Goal: Browse casually: Explore the website without a specific task or goal

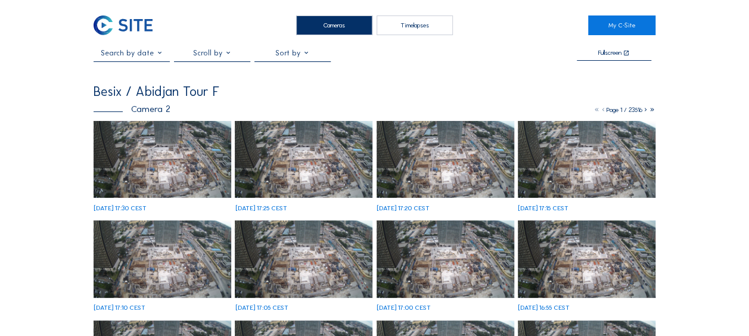
click at [139, 173] on img at bounding box center [163, 160] width 138 height 78
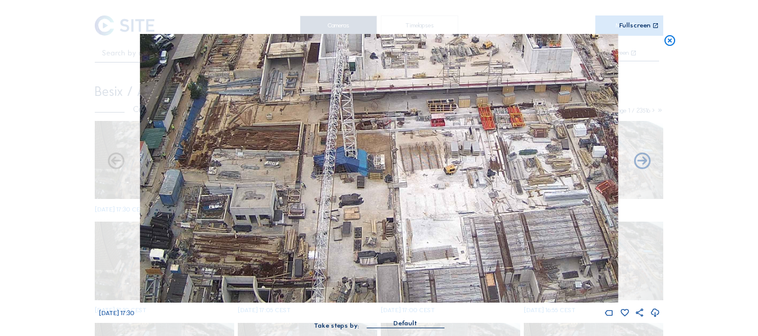
drag, startPoint x: 429, startPoint y: 227, endPoint x: 344, endPoint y: 284, distance: 102.7
click at [344, 284] on img at bounding box center [379, 168] width 478 height 269
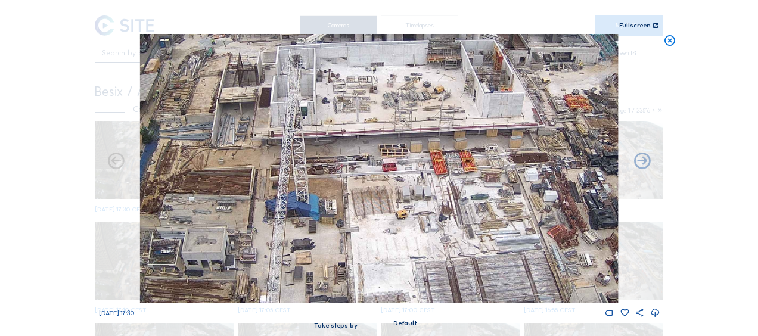
drag, startPoint x: 440, startPoint y: 221, endPoint x: 394, endPoint y: 269, distance: 66.6
click at [394, 269] on img at bounding box center [379, 168] width 478 height 269
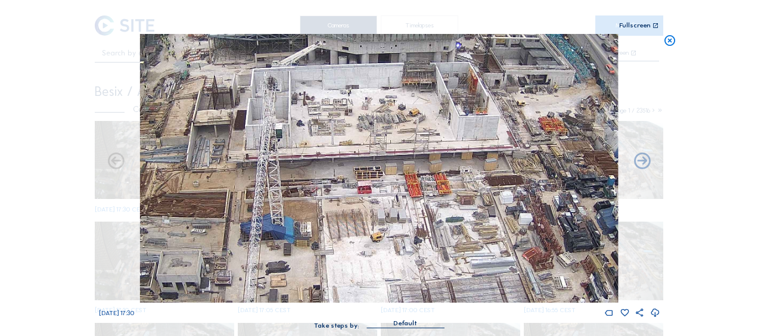
drag, startPoint x: 437, startPoint y: 236, endPoint x: 404, endPoint y: 262, distance: 42.0
click at [404, 263] on img at bounding box center [379, 168] width 478 height 269
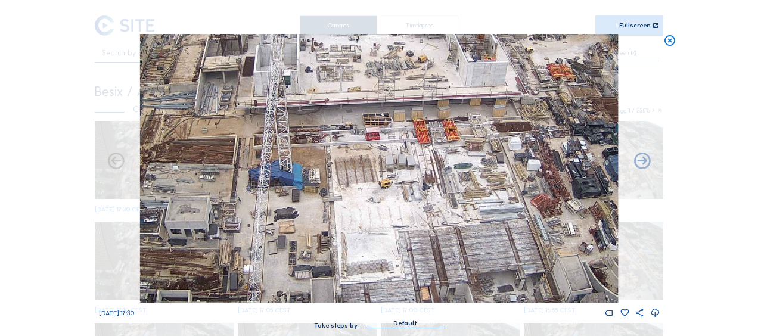
drag, startPoint x: 382, startPoint y: 274, endPoint x: 402, endPoint y: 211, distance: 66.2
click at [402, 211] on img at bounding box center [379, 168] width 478 height 269
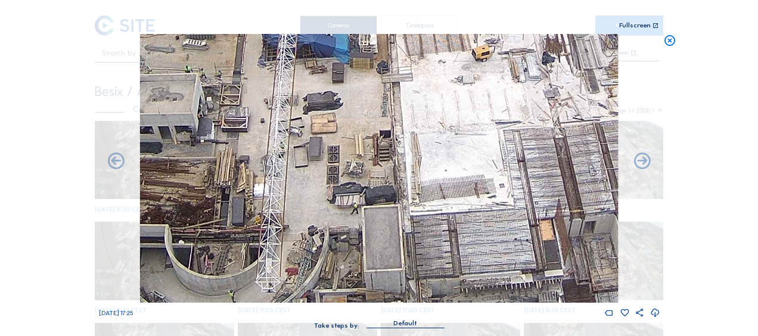
drag, startPoint x: 339, startPoint y: 238, endPoint x: 435, endPoint y: 144, distance: 134.9
click at [435, 142] on img at bounding box center [379, 168] width 478 height 269
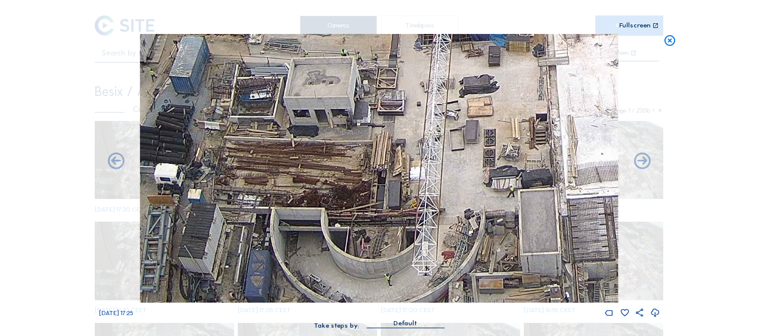
drag, startPoint x: 335, startPoint y: 224, endPoint x: 472, endPoint y: 215, distance: 136.8
click at [493, 207] on img at bounding box center [379, 168] width 478 height 269
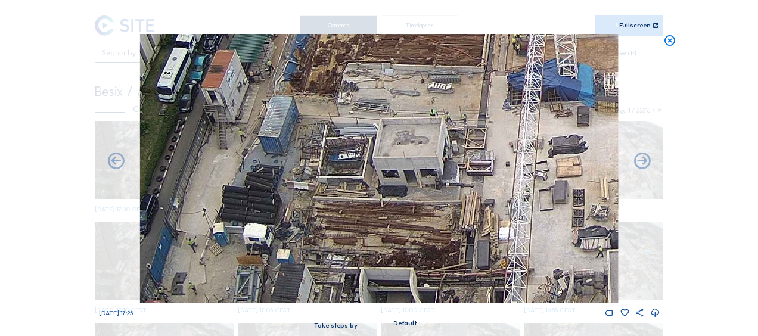
drag, startPoint x: 441, startPoint y: 227, endPoint x: 473, endPoint y: 271, distance: 53.8
click at [473, 271] on img at bounding box center [379, 168] width 478 height 269
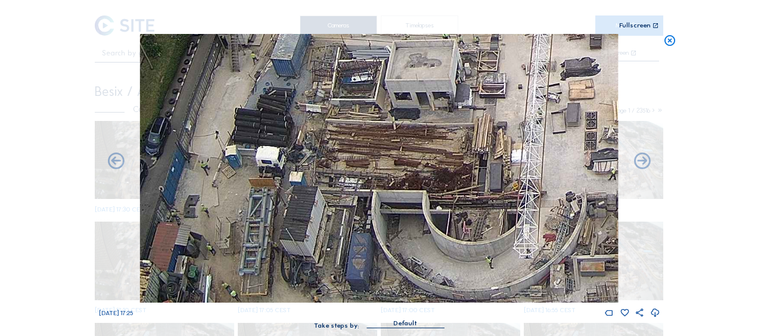
drag, startPoint x: 458, startPoint y: 258, endPoint x: 473, endPoint y: 174, distance: 84.9
click at [473, 174] on img at bounding box center [379, 168] width 478 height 269
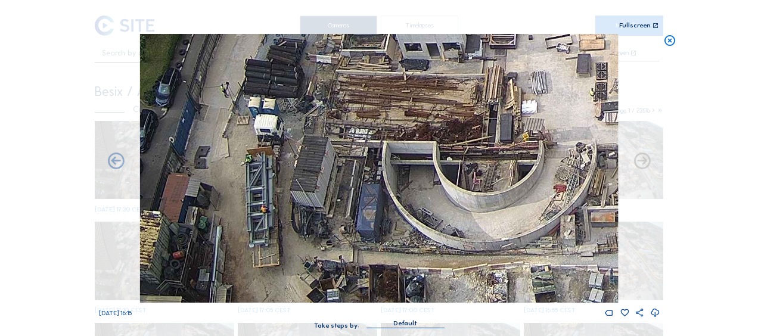
drag, startPoint x: 260, startPoint y: 275, endPoint x: 268, endPoint y: 241, distance: 35.6
click at [269, 212] on img at bounding box center [379, 168] width 478 height 269
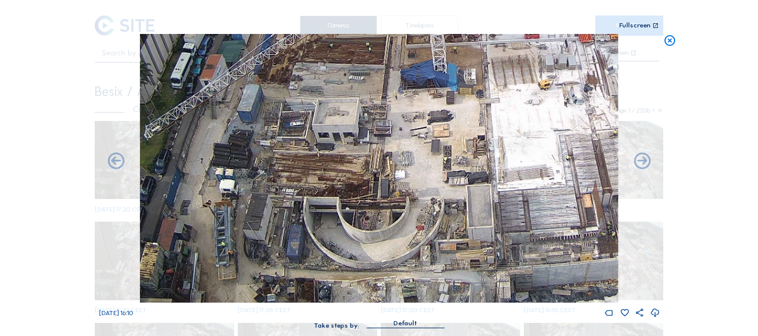
drag, startPoint x: 426, startPoint y: 252, endPoint x: 355, endPoint y: 191, distance: 93.4
click at [355, 191] on img at bounding box center [379, 168] width 478 height 269
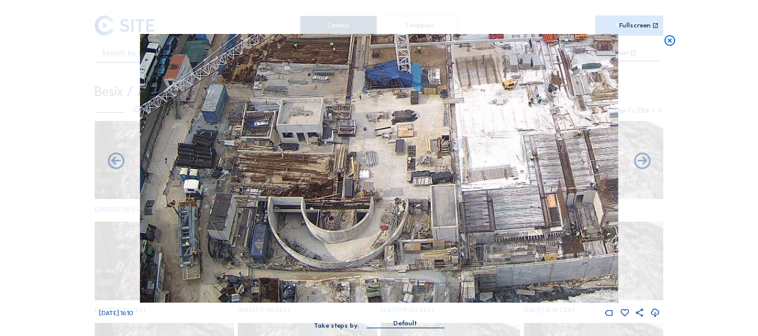
drag, startPoint x: 407, startPoint y: 227, endPoint x: 345, endPoint y: 210, distance: 64.2
click at [340, 206] on img at bounding box center [379, 168] width 478 height 269
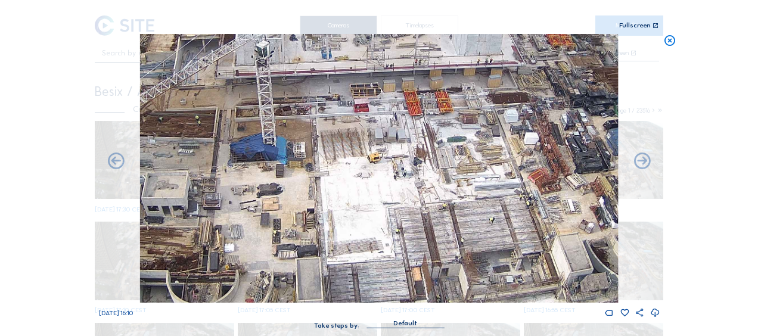
drag, startPoint x: 379, startPoint y: 206, endPoint x: 309, endPoint y: 261, distance: 88.7
click at [297, 271] on img at bounding box center [379, 168] width 478 height 269
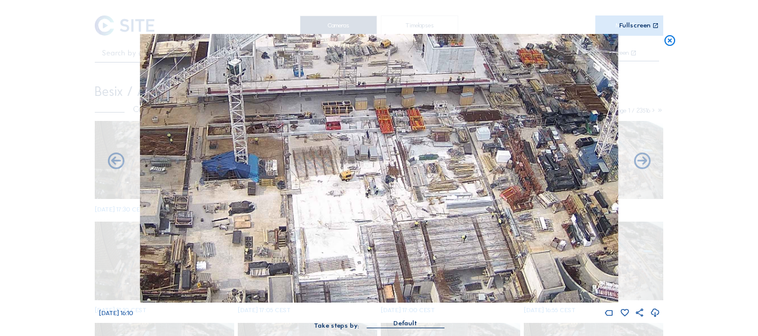
drag, startPoint x: 335, startPoint y: 248, endPoint x: 286, endPoint y: 279, distance: 57.9
click at [286, 279] on img at bounding box center [379, 168] width 478 height 269
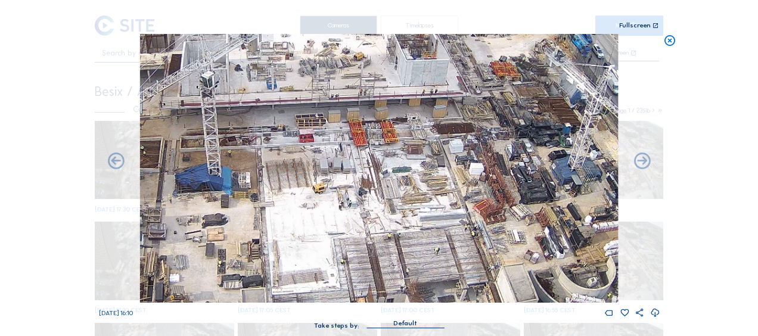
drag, startPoint x: 472, startPoint y: 253, endPoint x: 426, endPoint y: 234, distance: 49.7
click at [426, 234] on img at bounding box center [379, 168] width 478 height 269
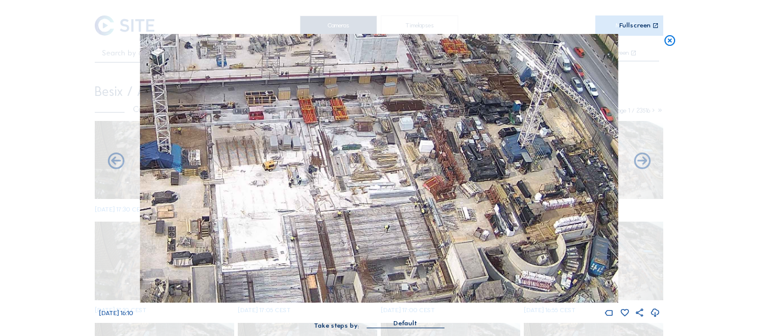
drag, startPoint x: 454, startPoint y: 254, endPoint x: 436, endPoint y: 227, distance: 32.4
click at [436, 227] on img at bounding box center [379, 168] width 478 height 269
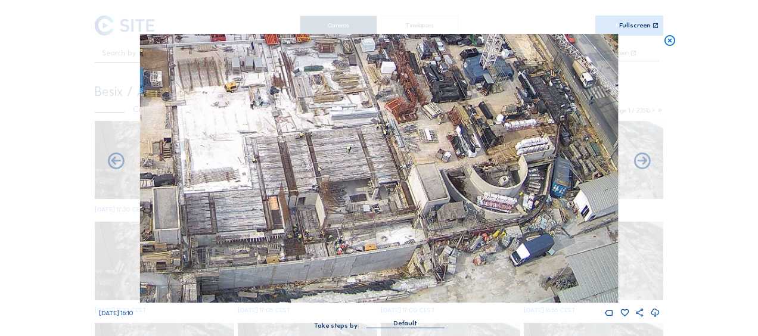
drag, startPoint x: 355, startPoint y: 223, endPoint x: 353, endPoint y: 205, distance: 18.0
click at [353, 205] on img at bounding box center [379, 168] width 478 height 269
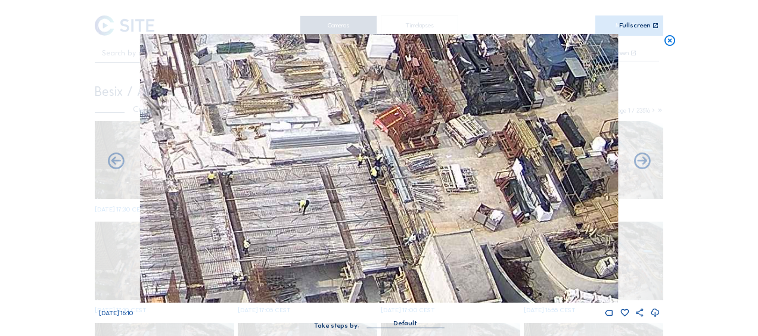
drag, startPoint x: 404, startPoint y: 134, endPoint x: 442, endPoint y: 258, distance: 129.6
click at [442, 258] on img at bounding box center [379, 168] width 478 height 269
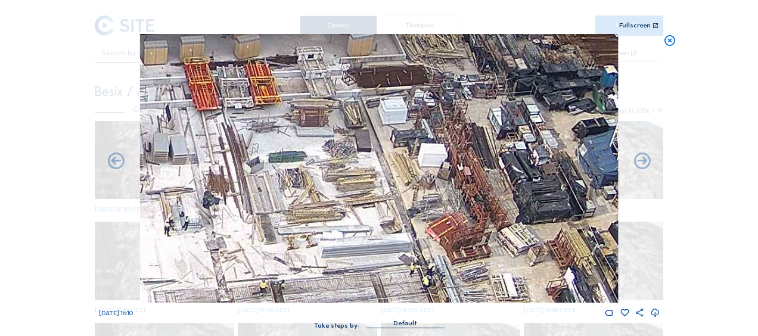
drag, startPoint x: 384, startPoint y: 185, endPoint x: 410, endPoint y: 267, distance: 86.2
click at [413, 274] on img at bounding box center [379, 168] width 478 height 269
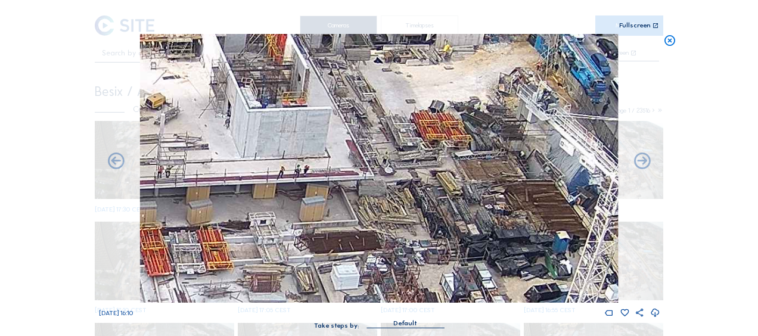
drag, startPoint x: 409, startPoint y: 173, endPoint x: 363, endPoint y: 291, distance: 126.9
click at [363, 291] on img at bounding box center [379, 168] width 478 height 269
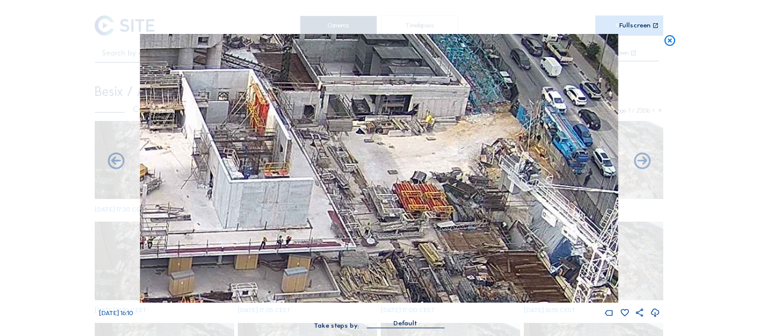
drag, startPoint x: 394, startPoint y: 205, endPoint x: 377, endPoint y: 270, distance: 67.1
click at [377, 270] on img at bounding box center [379, 168] width 478 height 269
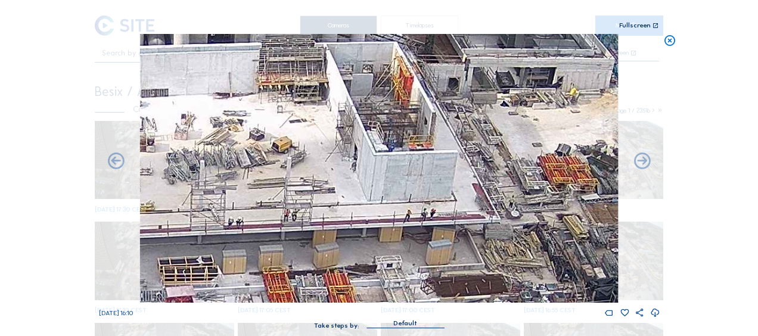
drag, startPoint x: 320, startPoint y: 275, endPoint x: 414, endPoint y: 241, distance: 100.0
click at [464, 247] on img at bounding box center [379, 168] width 478 height 269
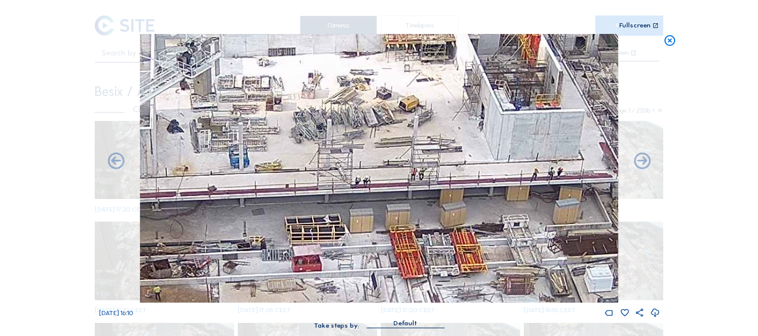
drag, startPoint x: 351, startPoint y: 232, endPoint x: 478, endPoint y: 191, distance: 133.5
click at [478, 191] on img at bounding box center [379, 168] width 478 height 269
drag, startPoint x: 322, startPoint y: 230, endPoint x: 430, endPoint y: 210, distance: 109.8
click at [430, 210] on img at bounding box center [379, 168] width 478 height 269
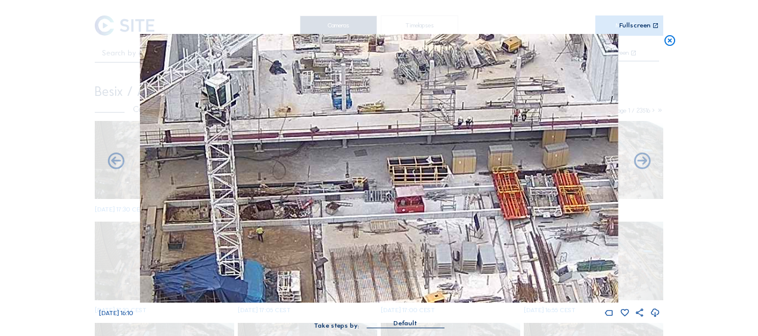
drag, startPoint x: 359, startPoint y: 227, endPoint x: 363, endPoint y: 204, distance: 22.9
click at [363, 204] on img at bounding box center [379, 168] width 478 height 269
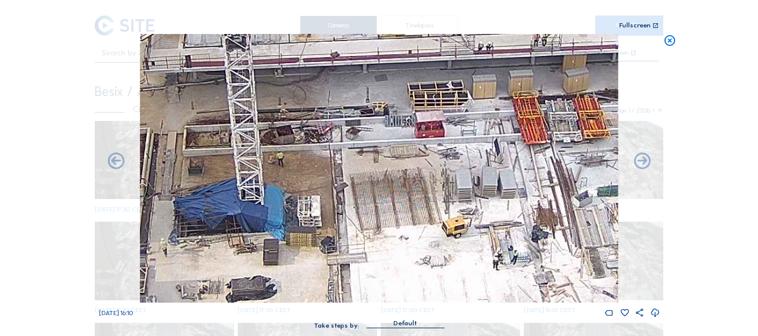
drag, startPoint x: 348, startPoint y: 246, endPoint x: 368, endPoint y: 196, distance: 54.4
click at [368, 196] on img at bounding box center [379, 168] width 478 height 269
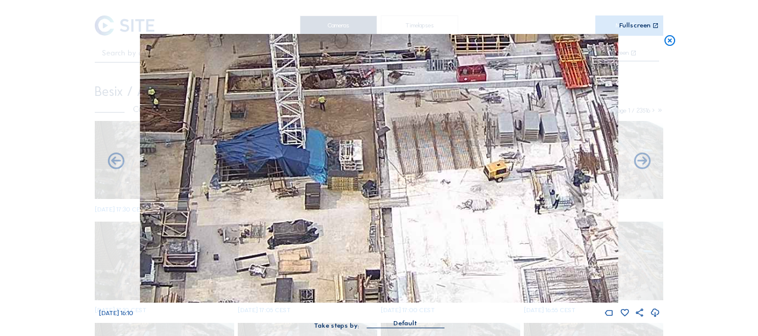
drag, startPoint x: 391, startPoint y: 267, endPoint x: 430, endPoint y: 209, distance: 70.0
click at [430, 209] on img at bounding box center [379, 168] width 478 height 269
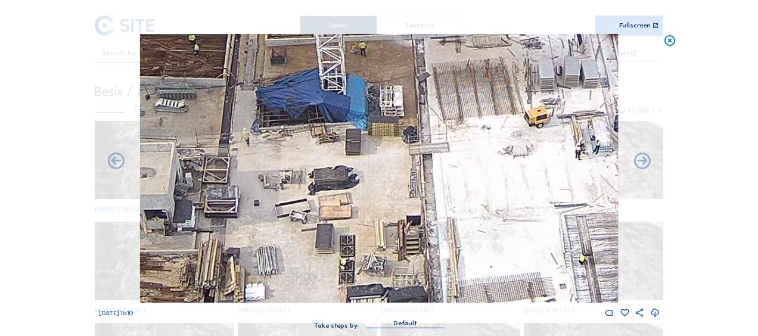
drag, startPoint x: 381, startPoint y: 272, endPoint x: 413, endPoint y: 227, distance: 55.6
click at [425, 210] on img at bounding box center [379, 168] width 478 height 269
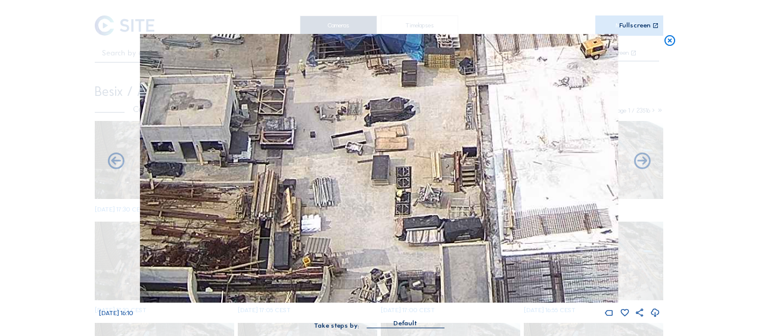
drag, startPoint x: 367, startPoint y: 255, endPoint x: 422, endPoint y: 191, distance: 84.2
click at [422, 191] on img at bounding box center [379, 168] width 478 height 269
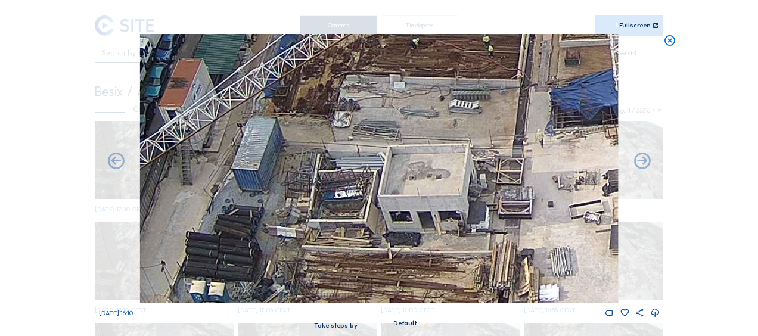
drag, startPoint x: 379, startPoint y: 180, endPoint x: 594, endPoint y: 249, distance: 226.1
click at [621, 234] on div "Mo 29 Sep 2025 16:10" at bounding box center [379, 176] width 561 height 284
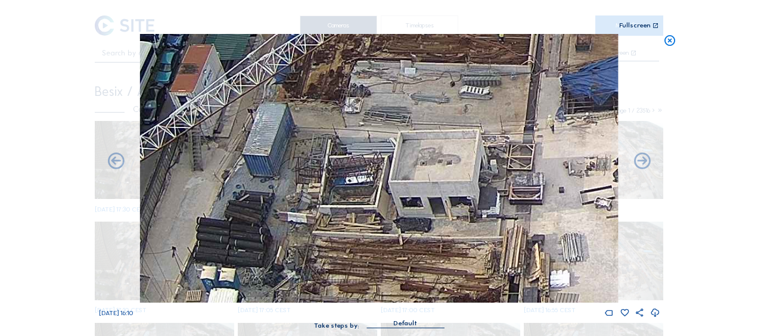
drag, startPoint x: 456, startPoint y: 180, endPoint x: 469, endPoint y: 154, distance: 29.3
click at [467, 155] on img at bounding box center [379, 168] width 478 height 269
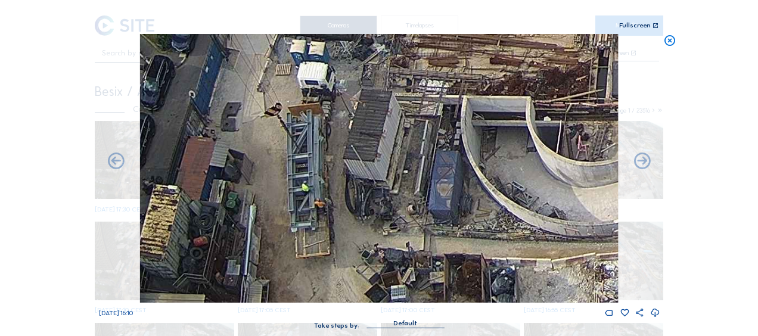
drag, startPoint x: 397, startPoint y: 220, endPoint x: 473, endPoint y: 62, distance: 175.7
click at [473, 62] on img at bounding box center [379, 168] width 478 height 269
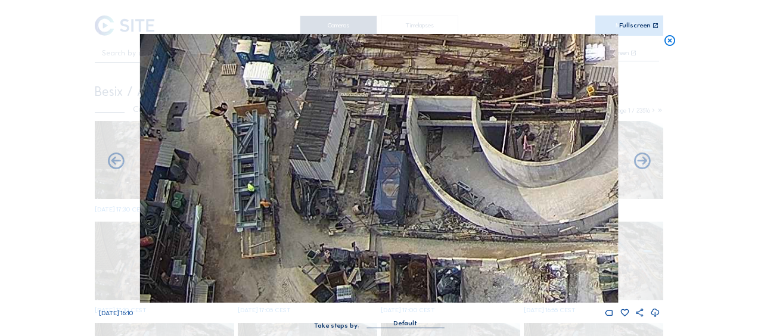
drag, startPoint x: 397, startPoint y: 190, endPoint x: 364, endPoint y: 173, distance: 37.1
click at [364, 173] on img at bounding box center [379, 168] width 478 height 269
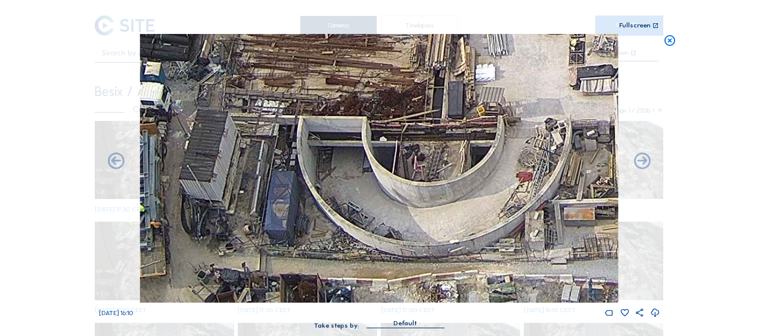
drag, startPoint x: 466, startPoint y: 238, endPoint x: 354, endPoint y: 255, distance: 114.0
click at [354, 255] on img at bounding box center [379, 168] width 478 height 269
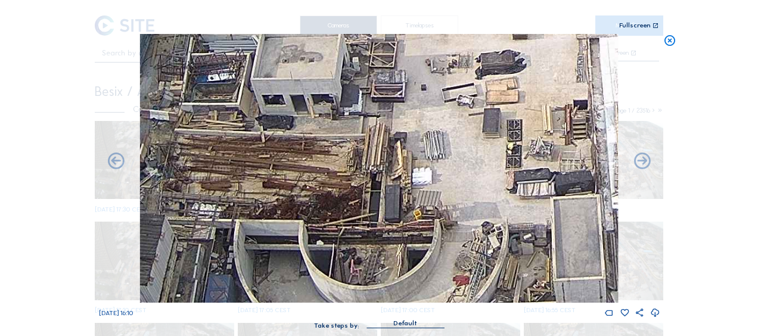
drag, startPoint x: 444, startPoint y: 194, endPoint x: 388, endPoint y: 284, distance: 105.2
click at [388, 284] on img at bounding box center [379, 168] width 478 height 269
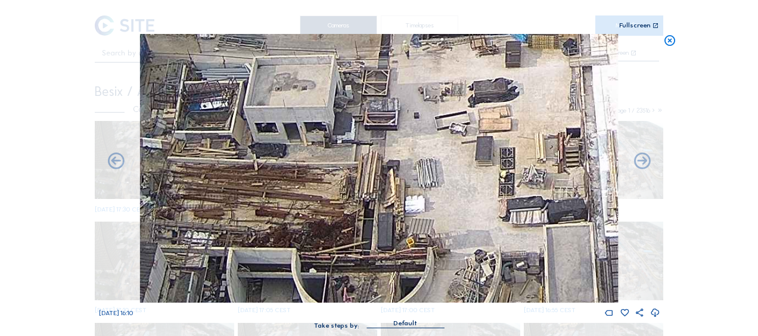
drag, startPoint x: 452, startPoint y: 241, endPoint x: 444, endPoint y: 293, distance: 53.1
click at [442, 307] on div "Mo 29 Sep 2025 16:10" at bounding box center [379, 176] width 561 height 284
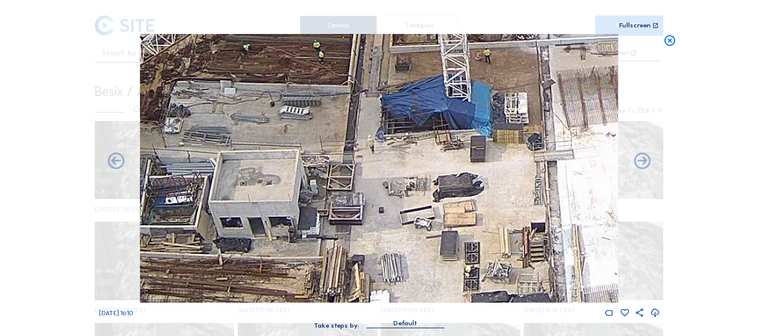
drag, startPoint x: 460, startPoint y: 226, endPoint x: 427, endPoint y: 283, distance: 66.3
click at [427, 283] on img at bounding box center [379, 168] width 478 height 269
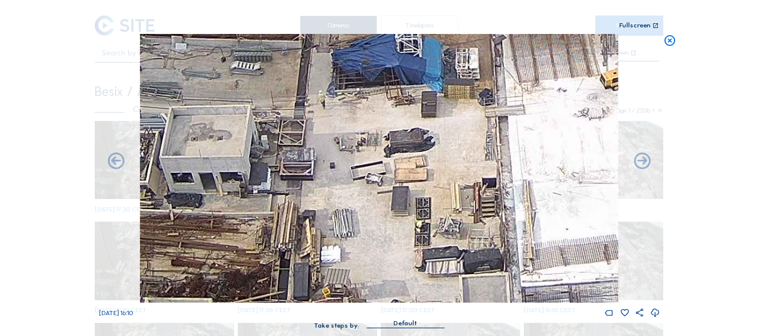
drag, startPoint x: 547, startPoint y: 225, endPoint x: 460, endPoint y: 140, distance: 121.8
click at [460, 140] on img at bounding box center [379, 168] width 478 height 269
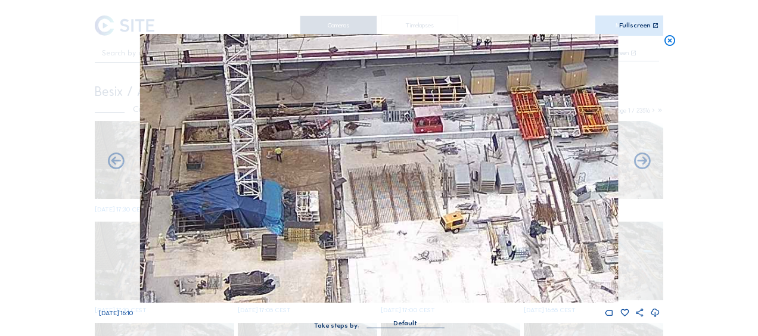
drag, startPoint x: 489, startPoint y: 144, endPoint x: 326, endPoint y: 318, distance: 238.8
click at [326, 318] on div "Mo 29 Sep 2025 16:10" at bounding box center [379, 176] width 561 height 284
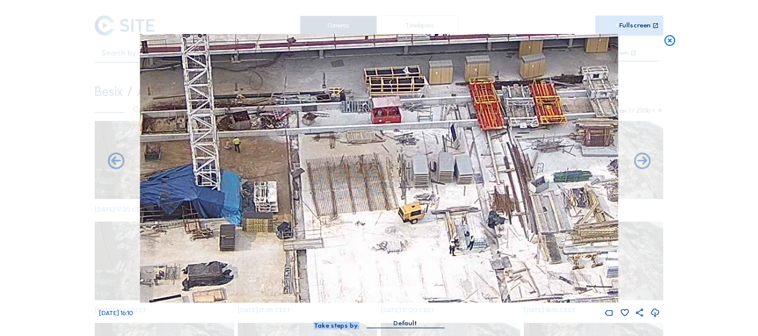
drag, startPoint x: 462, startPoint y: 309, endPoint x: 373, endPoint y: 322, distance: 89.8
click at [373, 322] on div "Mo 29 Sep 2025 16:10 Take steps by: Default" at bounding box center [379, 187] width 561 height 307
drag
click at [516, 169] on img at bounding box center [379, 168] width 478 height 269
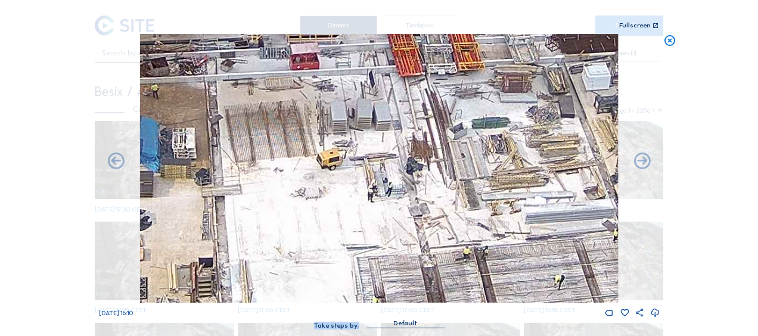
click at [411, 135] on img at bounding box center [379, 168] width 478 height 269
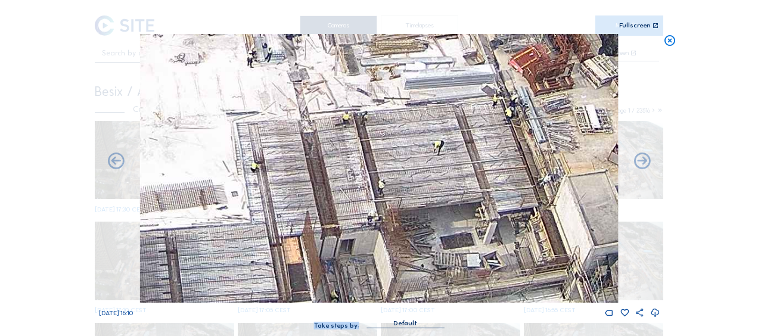
click at [405, 134] on img at bounding box center [379, 168] width 478 height 269
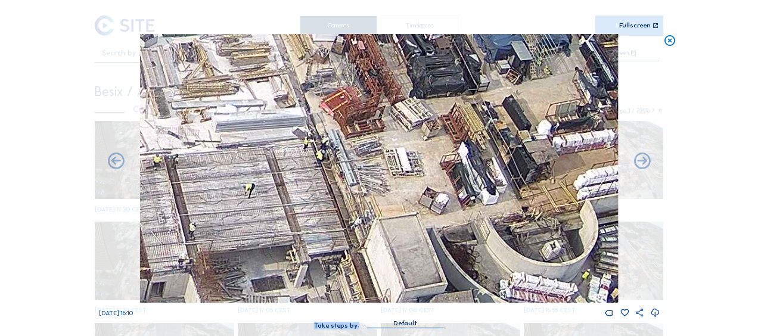
click at [277, 250] on img at bounding box center [379, 168] width 478 height 269
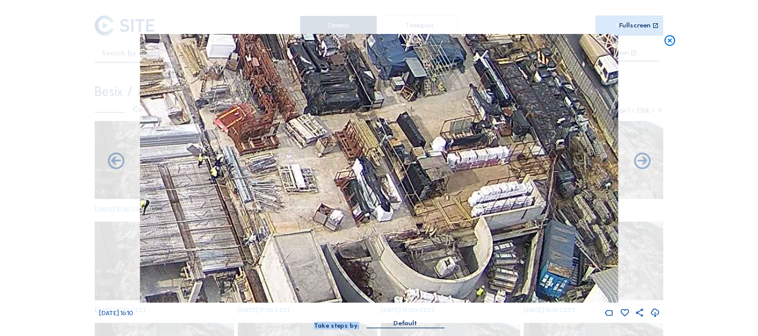
click at [317, 186] on img at bounding box center [379, 168] width 478 height 269
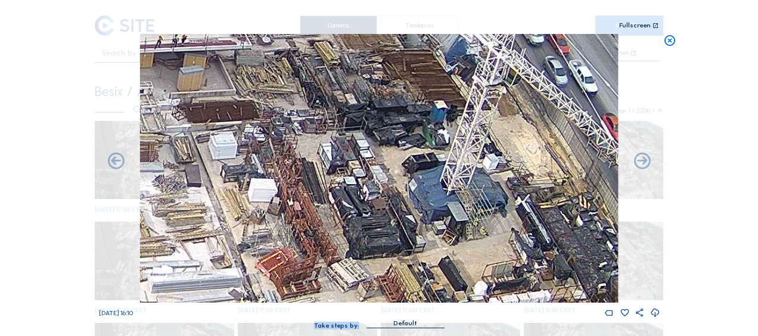
click at [362, 295] on img at bounding box center [379, 168] width 478 height 269
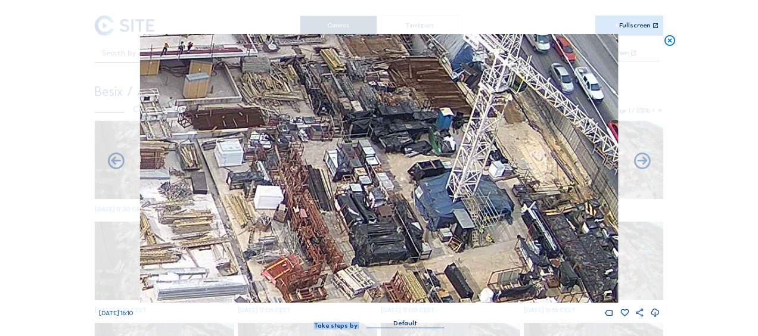
click at [363, 252] on img at bounding box center [379, 168] width 478 height 269
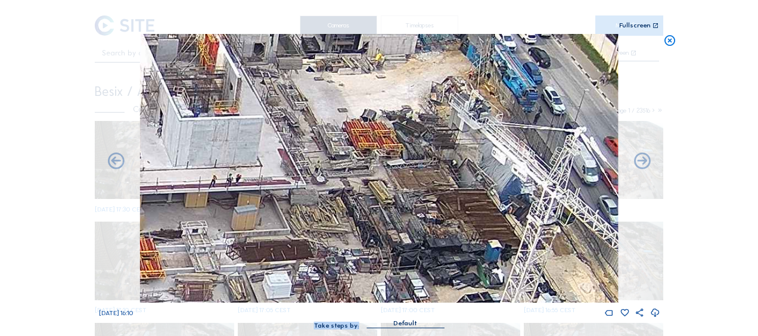
click at [363, 252] on img at bounding box center [379, 168] width 478 height 269
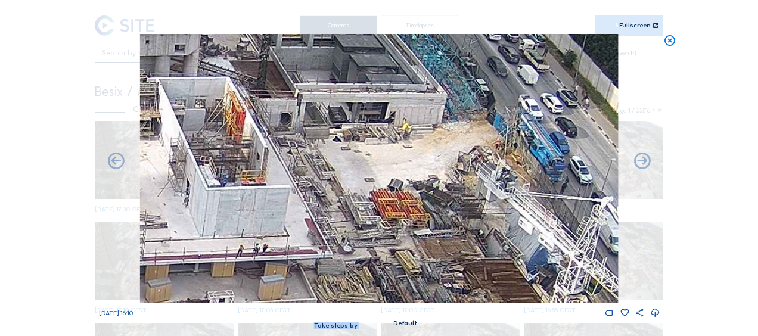
click at [374, 246] on img at bounding box center [379, 168] width 478 height 269
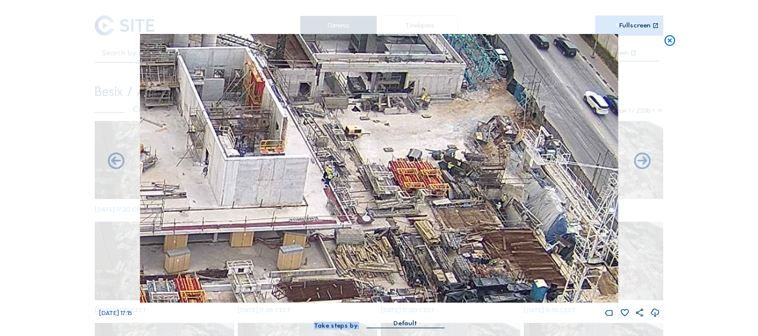
drag, startPoint x: 370, startPoint y: 174, endPoint x: 414, endPoint y: 96, distance: 89.7
click at [414, 96] on img at bounding box center [379, 168] width 478 height 269
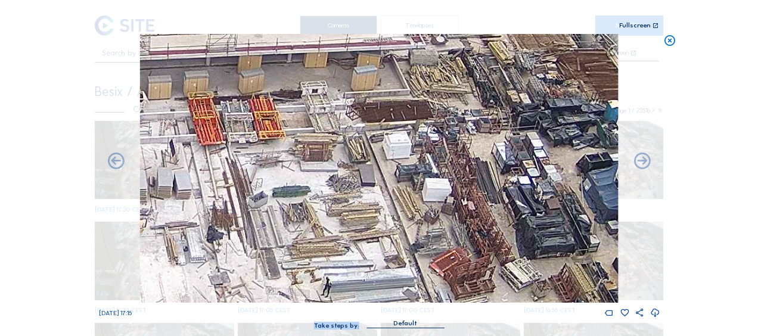
drag, startPoint x: 312, startPoint y: 236, endPoint x: 317, endPoint y: 247, distance: 12.3
click at [344, 129] on img at bounding box center [379, 168] width 478 height 269
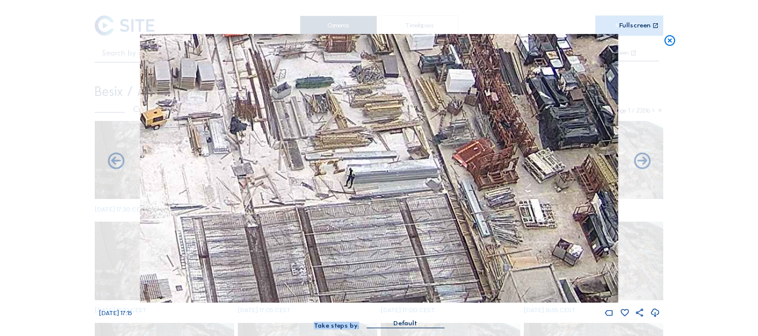
drag, startPoint x: 315, startPoint y: 254, endPoint x: 337, endPoint y: 145, distance: 110.9
click at [339, 143] on img at bounding box center [379, 168] width 478 height 269
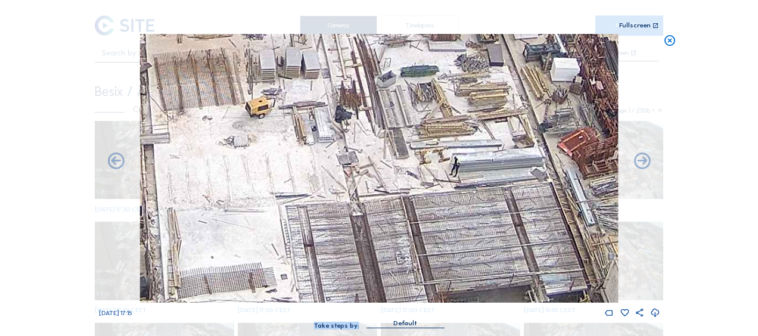
drag, startPoint x: 390, startPoint y: 197, endPoint x: 477, endPoint y: 186, distance: 87.7
click at [476, 186] on img at bounding box center [379, 168] width 478 height 269
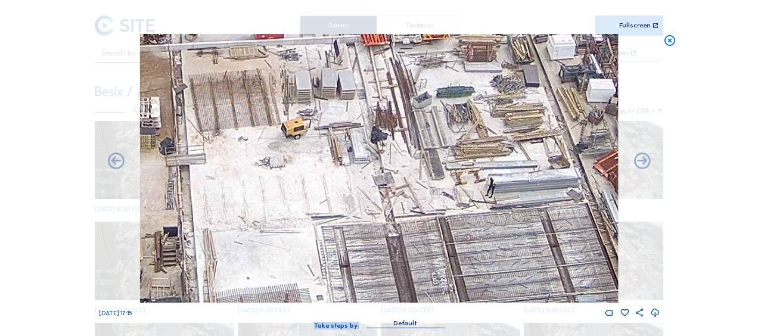
drag, startPoint x: 260, startPoint y: 135, endPoint x: 360, endPoint y: 210, distance: 124.4
click at [422, 261] on img at bounding box center [379, 168] width 478 height 269
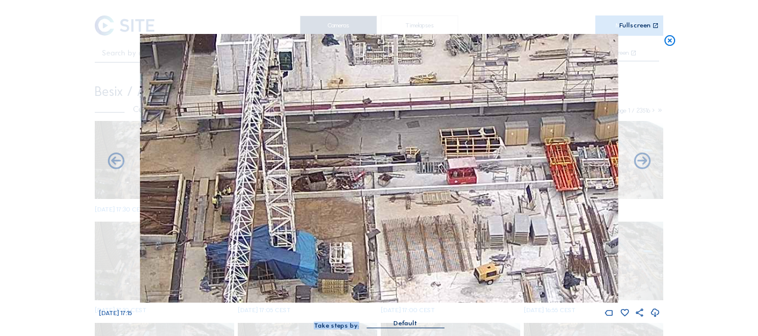
drag, startPoint x: 253, startPoint y: 147, endPoint x: 330, endPoint y: 119, distance: 81.3
click at [410, 258] on img at bounding box center [379, 168] width 478 height 269
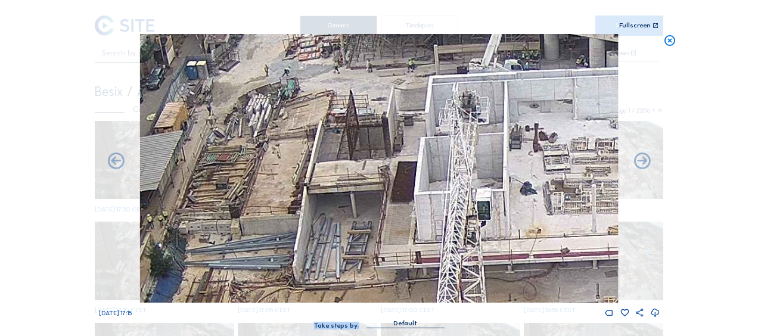
drag, startPoint x: 288, startPoint y: 98, endPoint x: 407, endPoint y: 231, distance: 178.2
click at [407, 231] on img at bounding box center [379, 168] width 478 height 269
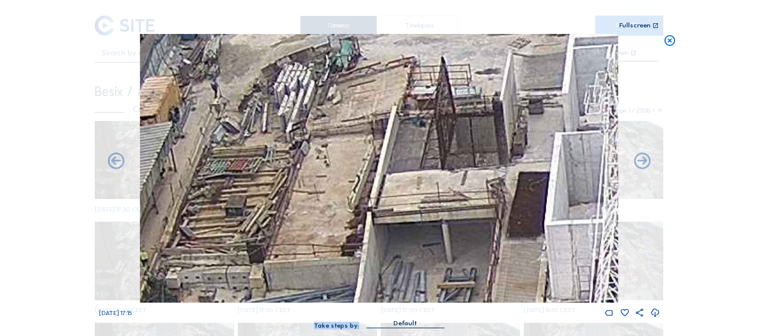
drag, startPoint x: 271, startPoint y: 236, endPoint x: 316, endPoint y: 140, distance: 106.7
click at [316, 140] on img at bounding box center [379, 168] width 478 height 269
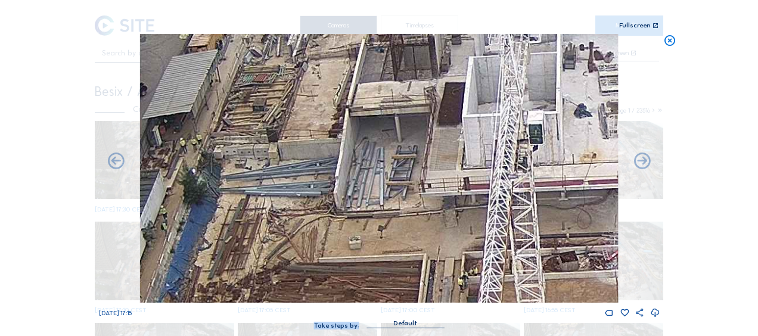
drag, startPoint x: 341, startPoint y: 241, endPoint x: 321, endPoint y: 174, distance: 69.6
click at [322, 174] on img at bounding box center [379, 168] width 478 height 269
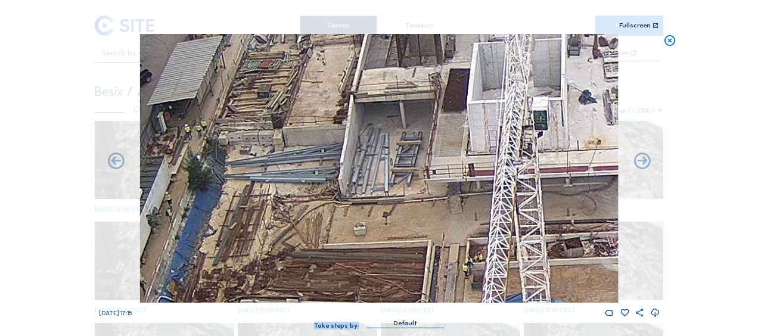
drag, startPoint x: 349, startPoint y: 241, endPoint x: 434, endPoint y: 175, distance: 107.9
click at [434, 175] on img at bounding box center [379, 168] width 478 height 269
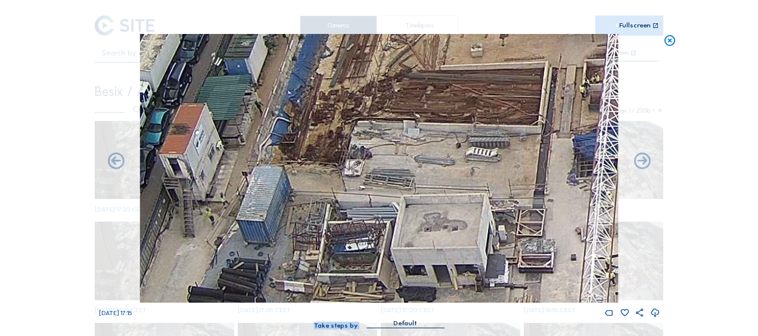
drag, startPoint x: 372, startPoint y: 211, endPoint x: 405, endPoint y: 97, distance: 119.3
click at [405, 97] on img at bounding box center [379, 168] width 478 height 269
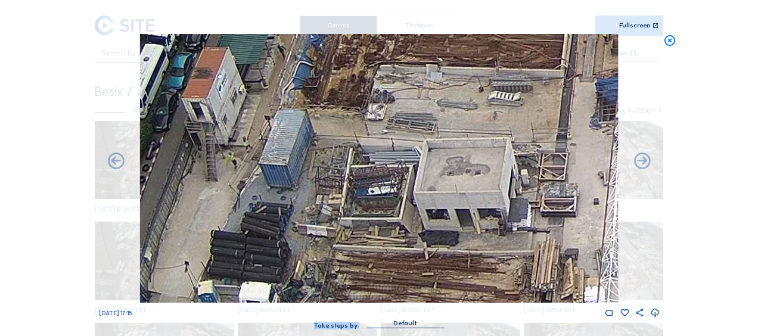
drag, startPoint x: 343, startPoint y: 205, endPoint x: 391, endPoint y: 129, distance: 90.0
click at [395, 121] on img at bounding box center [379, 168] width 478 height 269
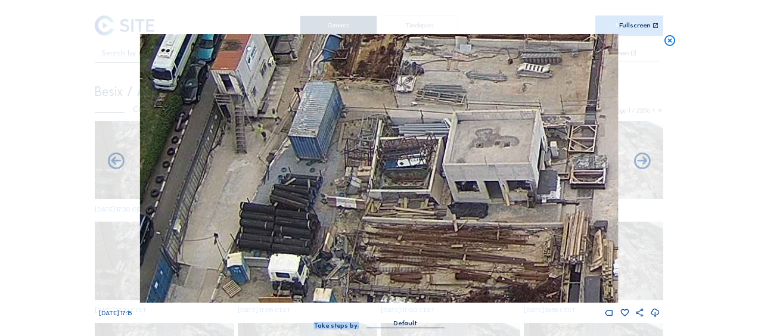
drag, startPoint x: 318, startPoint y: 239, endPoint x: 363, endPoint y: 165, distance: 86.4
click at [363, 165] on img at bounding box center [379, 168] width 478 height 269
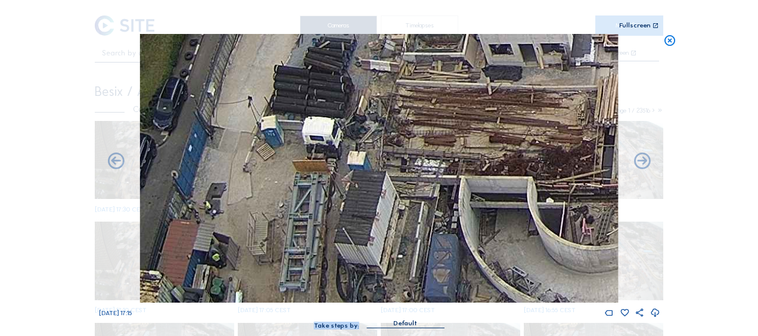
drag, startPoint x: 362, startPoint y: 233, endPoint x: 352, endPoint y: 174, distance: 59.8
click at [352, 174] on img at bounding box center [379, 168] width 478 height 269
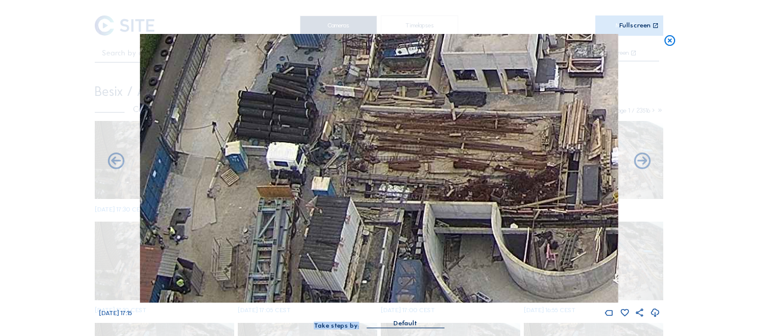
drag, startPoint x: 371, startPoint y: 240, endPoint x: 345, endPoint y: 281, distance: 48.8
click at [345, 281] on img at bounding box center [379, 168] width 478 height 269
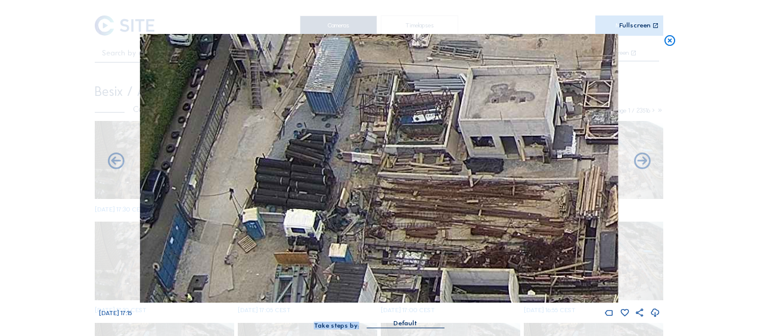
drag, startPoint x: 323, startPoint y: 169, endPoint x: 332, endPoint y: 219, distance: 51.5
click at [332, 219] on img at bounding box center [379, 168] width 478 height 269
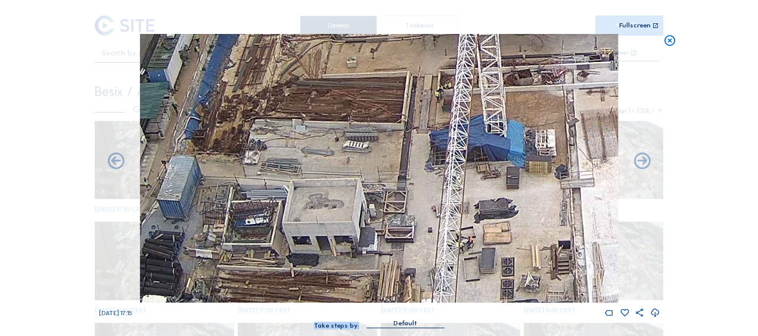
drag, startPoint x: 540, startPoint y: 192, endPoint x: 357, endPoint y: 280, distance: 203.7
click at [357, 280] on img at bounding box center [379, 168] width 478 height 269
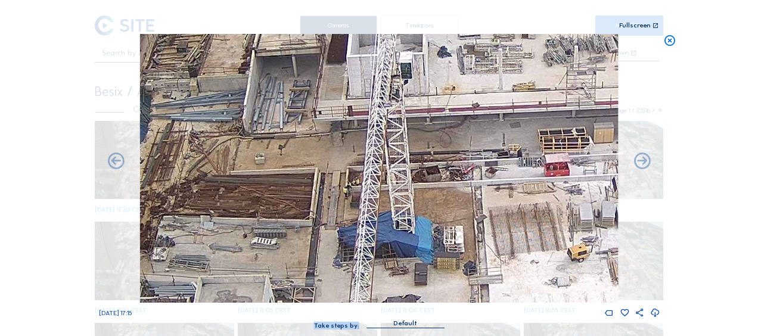
drag, startPoint x: 508, startPoint y: 140, endPoint x: 415, endPoint y: 236, distance: 134.1
click at [415, 236] on img at bounding box center [379, 168] width 478 height 269
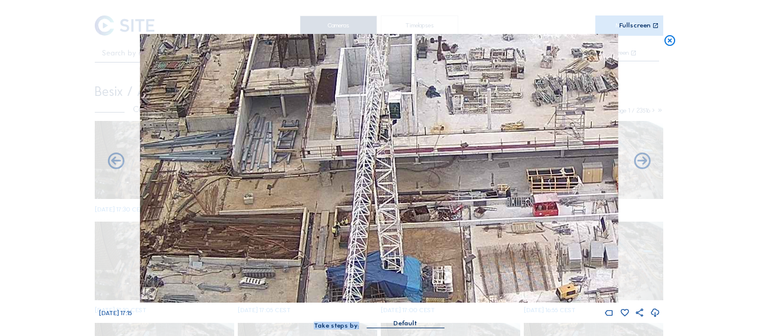
drag, startPoint x: 461, startPoint y: 207, endPoint x: 456, endPoint y: 214, distance: 8.1
click at [456, 214] on img at bounding box center [379, 168] width 478 height 269
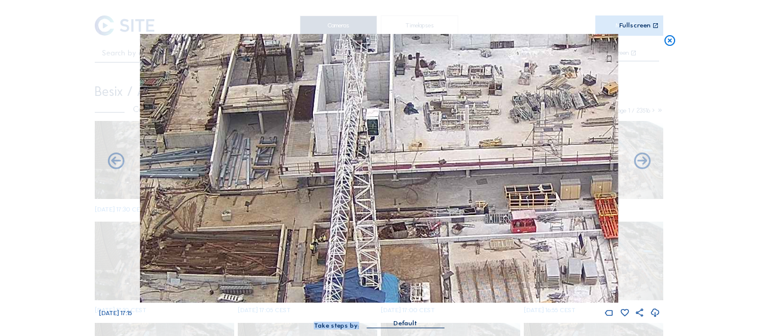
drag, startPoint x: 491, startPoint y: 228, endPoint x: 471, endPoint y: 239, distance: 22.7
click at [471, 239] on img at bounding box center [379, 168] width 478 height 269
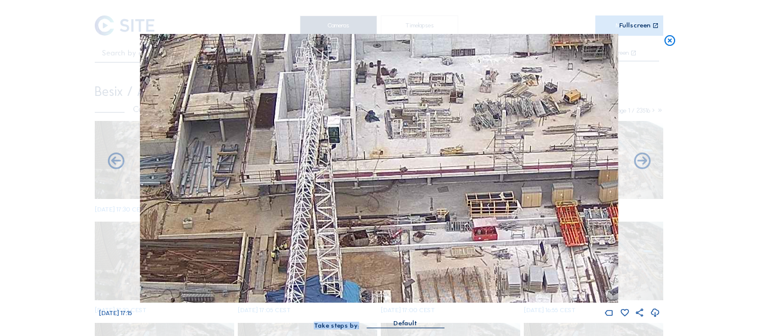
drag, startPoint x: 483, startPoint y: 215, endPoint x: 447, endPoint y: 222, distance: 37.0
click at [447, 222] on img at bounding box center [379, 168] width 478 height 269
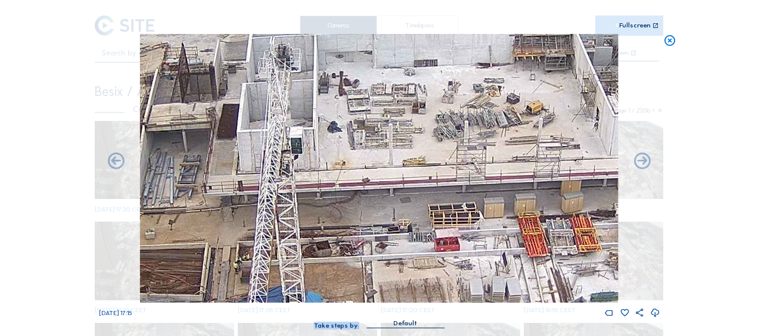
drag, startPoint x: 469, startPoint y: 210, endPoint x: 441, endPoint y: 217, distance: 28.3
click at [441, 217] on img at bounding box center [379, 168] width 478 height 269
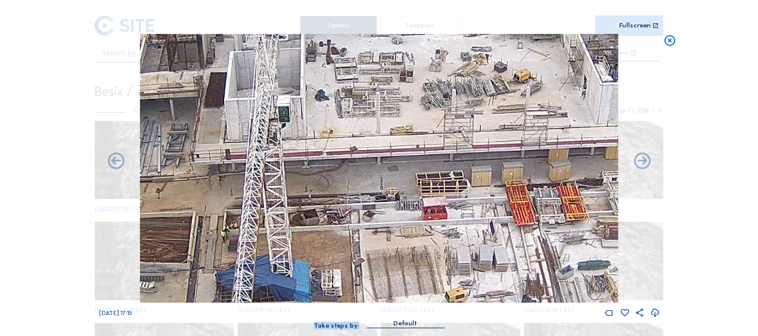
drag, startPoint x: 473, startPoint y: 230, endPoint x: 461, endPoint y: 173, distance: 58.6
click at [461, 173] on img at bounding box center [379, 168] width 478 height 269
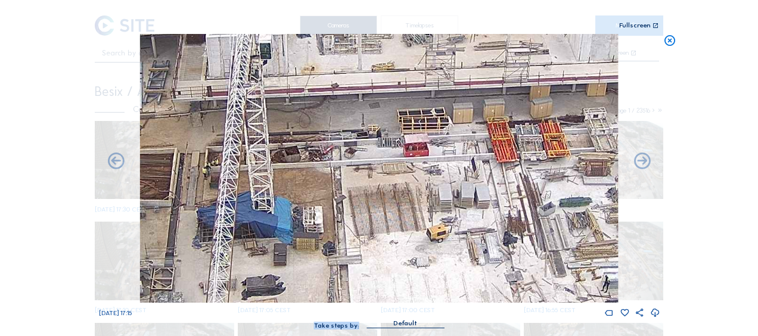
drag, startPoint x: 474, startPoint y: 213, endPoint x: 458, endPoint y: 179, distance: 38.1
click at [460, 175] on img at bounding box center [379, 168] width 478 height 269
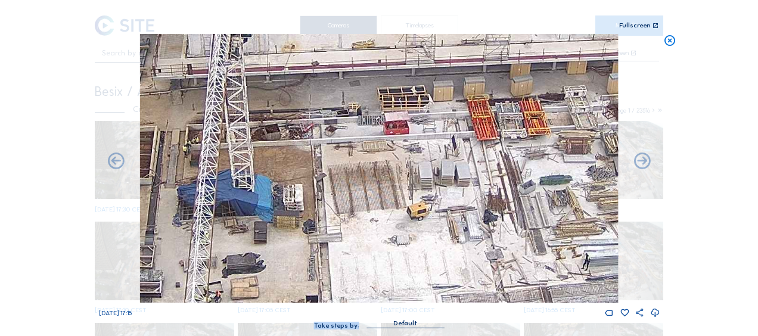
drag, startPoint x: 446, startPoint y: 234, endPoint x: 428, endPoint y: 180, distance: 57.1
click at [428, 180] on img at bounding box center [379, 168] width 478 height 269
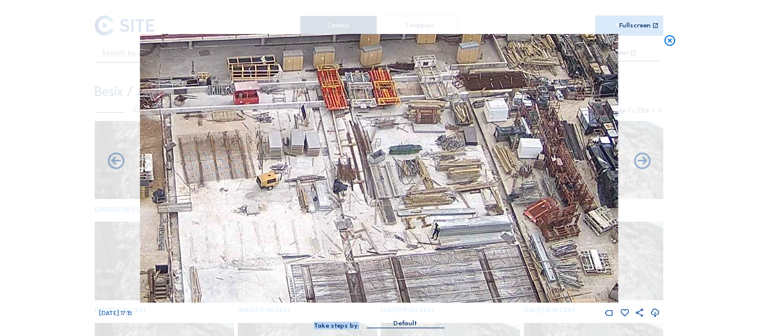
drag, startPoint x: 549, startPoint y: 200, endPoint x: 416, endPoint y: 224, distance: 134.5
click at [416, 224] on img at bounding box center [379, 168] width 478 height 269
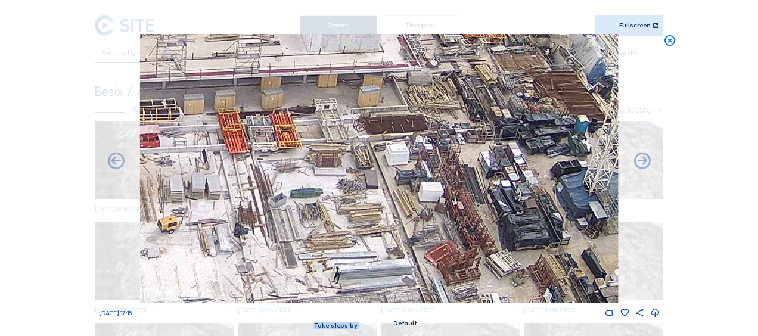
drag, startPoint x: 519, startPoint y: 219, endPoint x: 423, endPoint y: 269, distance: 108.3
click at [423, 269] on img at bounding box center [379, 168] width 478 height 269
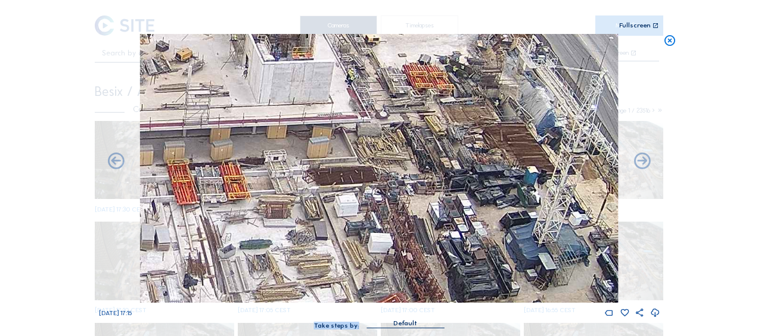
drag, startPoint x: 466, startPoint y: 228, endPoint x: 418, endPoint y: 275, distance: 67.5
click at [418, 275] on img at bounding box center [379, 168] width 478 height 269
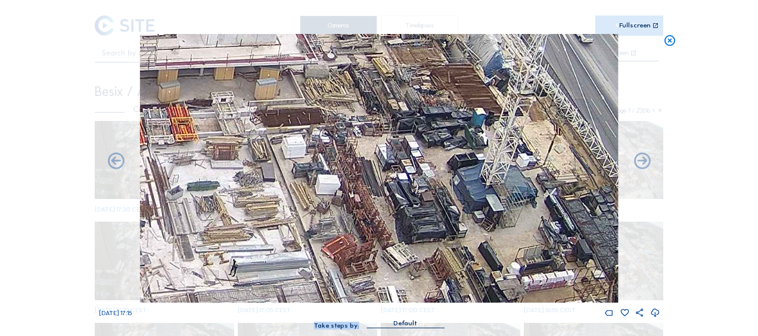
drag, startPoint x: 473, startPoint y: 253, endPoint x: 420, endPoint y: 194, distance: 78.5
click at [420, 194] on img at bounding box center [379, 168] width 478 height 269
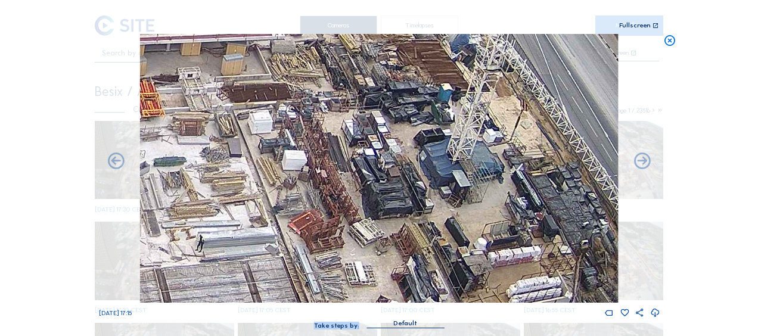
drag, startPoint x: 484, startPoint y: 247, endPoint x: 428, endPoint y: 205, distance: 69.9
click at [428, 205] on img at bounding box center [379, 168] width 478 height 269
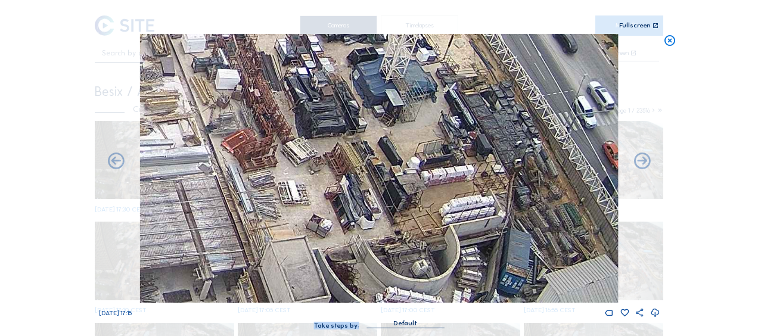
drag, startPoint x: 476, startPoint y: 242, endPoint x: 435, endPoint y: 182, distance: 72.9
click at [435, 182] on img at bounding box center [379, 168] width 478 height 269
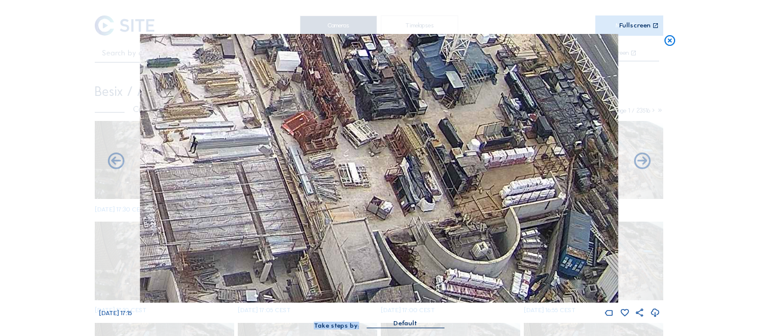
drag, startPoint x: 308, startPoint y: 200, endPoint x: 368, endPoint y: 182, distance: 63.4
click at [368, 182] on img at bounding box center [379, 168] width 478 height 269
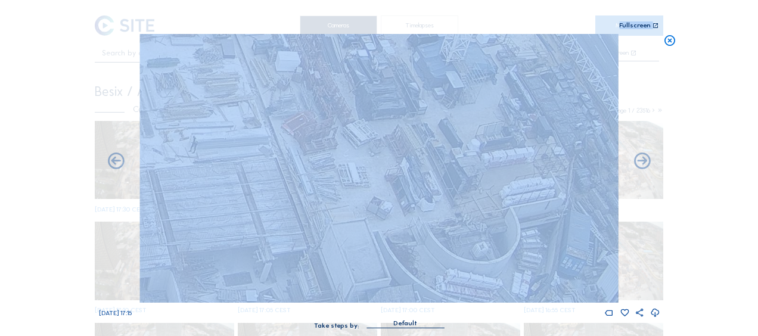
drag, startPoint x: 355, startPoint y: 47, endPoint x: 358, endPoint y: 85, distance: 37.6
click at [358, 85] on div "Scroll to travel through time | Press 'Alt' Button + Scroll to Zoom | Click and…" at bounding box center [379, 170] width 561 height 341
drag, startPoint x: 358, startPoint y: 85, endPoint x: 307, endPoint y: 109, distance: 56.0
click at [307, 109] on img at bounding box center [379, 168] width 478 height 269
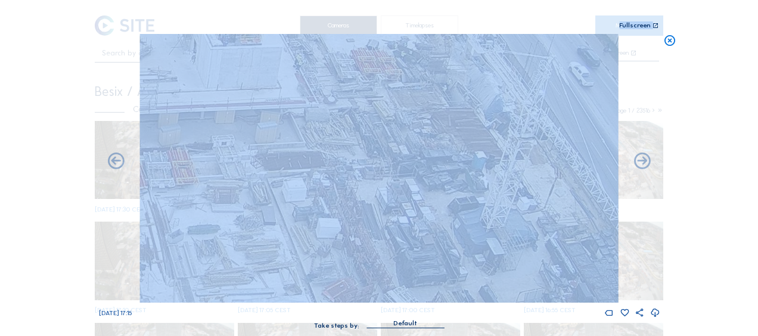
click at [391, 244] on img at bounding box center [379, 168] width 478 height 269
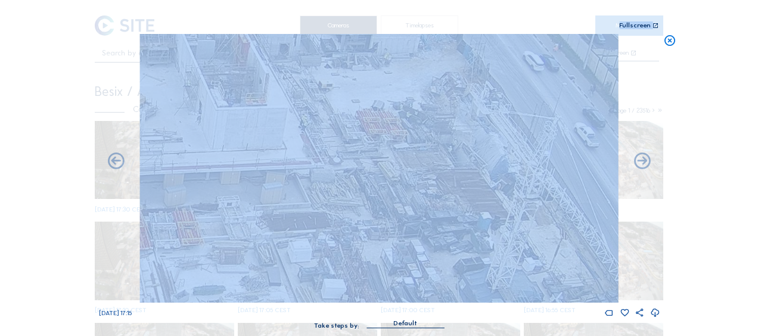
click at [404, 253] on img at bounding box center [379, 168] width 478 height 269
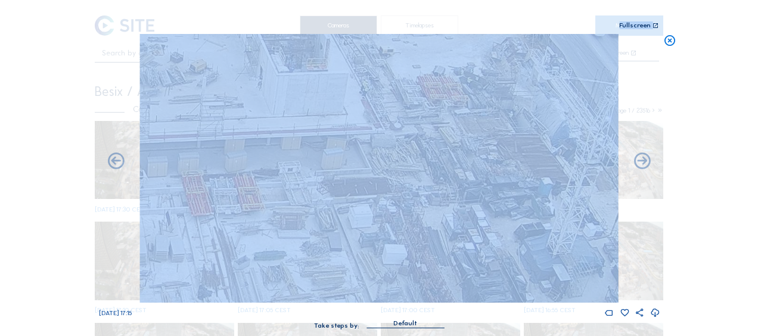
drag, startPoint x: 285, startPoint y: 210, endPoint x: 518, endPoint y: 57, distance: 278.2
click at [518, 57] on img at bounding box center [379, 168] width 478 height 269
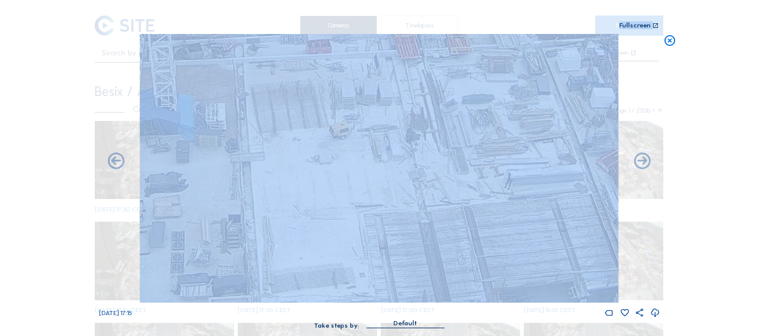
click at [353, 142] on img at bounding box center [379, 168] width 478 height 269
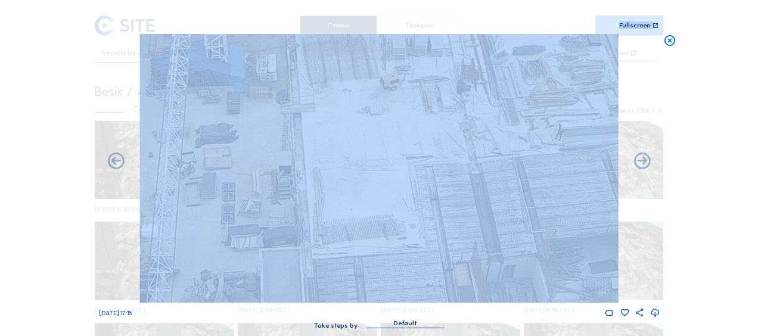
click at [396, 85] on img at bounding box center [379, 168] width 478 height 269
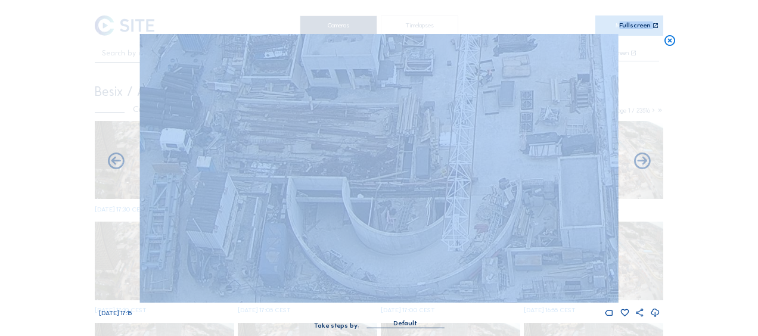
drag, startPoint x: 488, startPoint y: 129, endPoint x: 406, endPoint y: 181, distance: 96.8
click at [401, 188] on img at bounding box center [379, 168] width 478 height 269
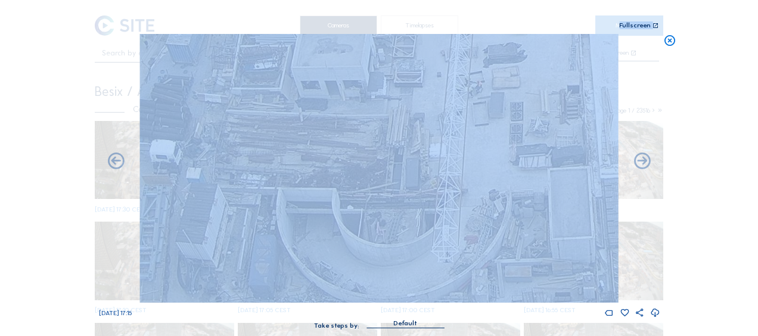
drag, startPoint x: 478, startPoint y: 132, endPoint x: 352, endPoint y: 223, distance: 155.9
click at [352, 223] on img at bounding box center [379, 168] width 478 height 269
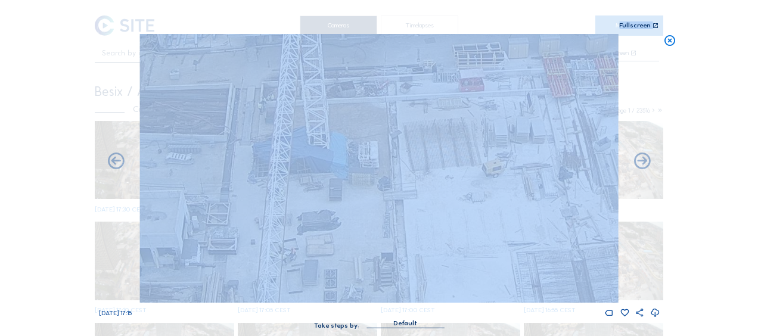
drag, startPoint x: 440, startPoint y: 136, endPoint x: 380, endPoint y: 212, distance: 96.9
click at [380, 212] on img at bounding box center [379, 168] width 478 height 269
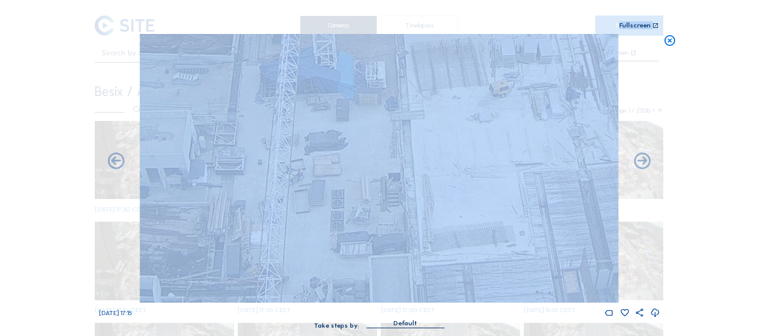
click at [438, 112] on img at bounding box center [379, 168] width 478 height 269
drag, startPoint x: 414, startPoint y: 166, endPoint x: 410, endPoint y: 112, distance: 54.5
click at [410, 112] on img at bounding box center [379, 168] width 478 height 269
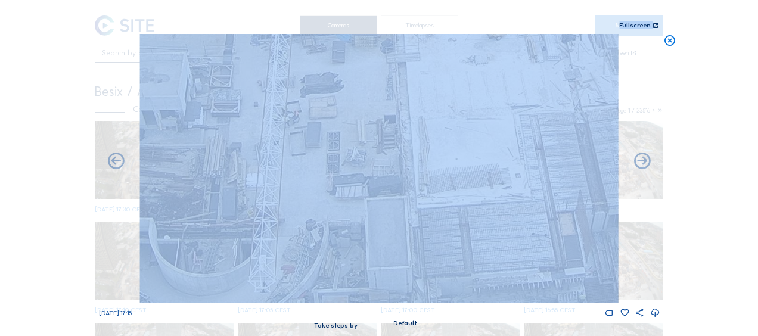
drag, startPoint x: 400, startPoint y: 120, endPoint x: 403, endPoint y: 76, distance: 44.2
click at [403, 76] on img at bounding box center [379, 168] width 478 height 269
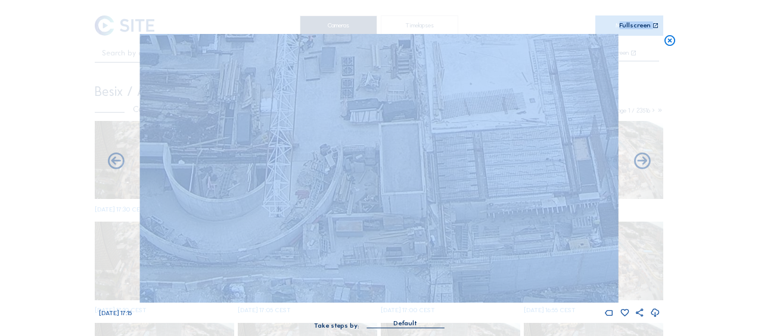
drag, startPoint x: 399, startPoint y: 147, endPoint x: 413, endPoint y: 111, distance: 38.1
click at [413, 111] on img at bounding box center [379, 168] width 478 height 269
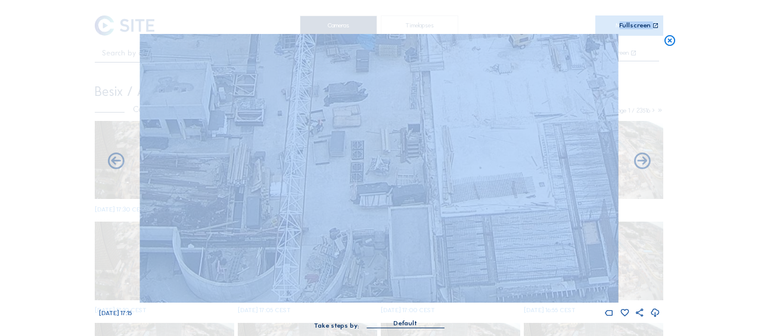
drag, startPoint x: 412, startPoint y: 111, endPoint x: 422, endPoint y: 134, distance: 24.8
click at [419, 198] on img at bounding box center [379, 168] width 478 height 269
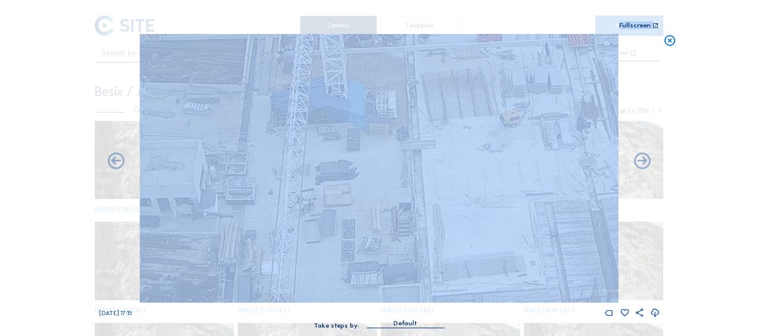
drag, startPoint x: 429, startPoint y: 107, endPoint x: 420, endPoint y: 188, distance: 82.2
click at [420, 188] on img at bounding box center [379, 168] width 478 height 269
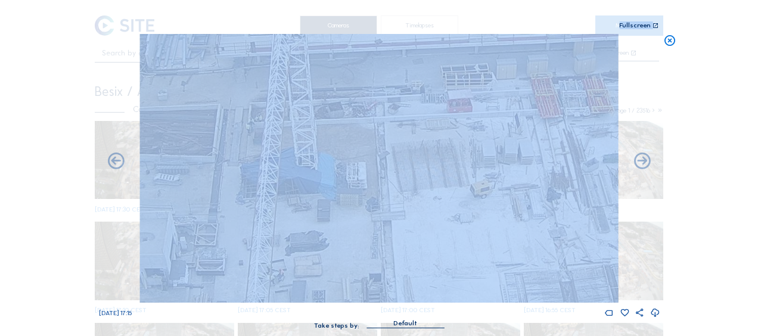
drag, startPoint x: 451, startPoint y: 95, endPoint x: 416, endPoint y: 153, distance: 67.5
click at [405, 181] on img at bounding box center [379, 168] width 478 height 269
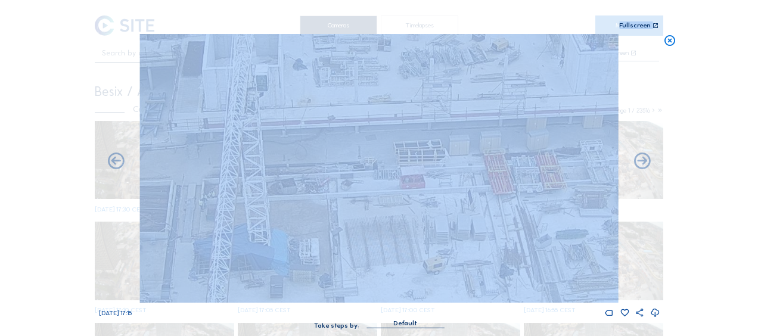
drag, startPoint x: 473, startPoint y: 91, endPoint x: 412, endPoint y: 180, distance: 108.0
click at [395, 203] on img at bounding box center [379, 168] width 478 height 269
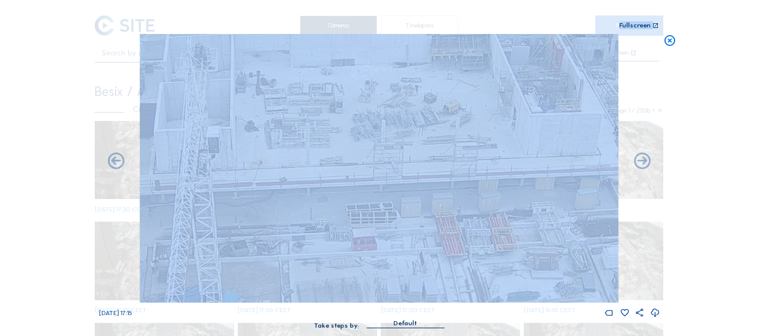
drag, startPoint x: 470, startPoint y: 136, endPoint x: 412, endPoint y: 239, distance: 118.6
click at [412, 239] on img at bounding box center [379, 168] width 478 height 269
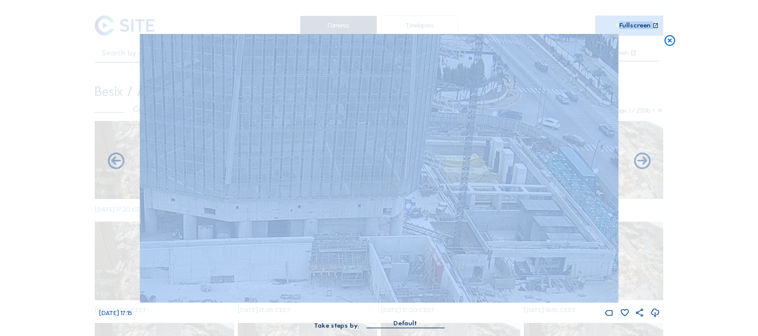
drag, startPoint x: 421, startPoint y: 181, endPoint x: 358, endPoint y: 293, distance: 128.7
click at [358, 295] on img at bounding box center [379, 168] width 478 height 269
click at [385, 119] on img at bounding box center [379, 168] width 478 height 269
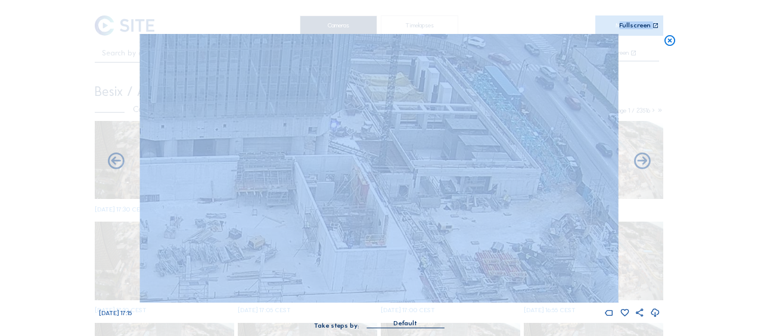
click at [382, 138] on img at bounding box center [379, 168] width 478 height 269
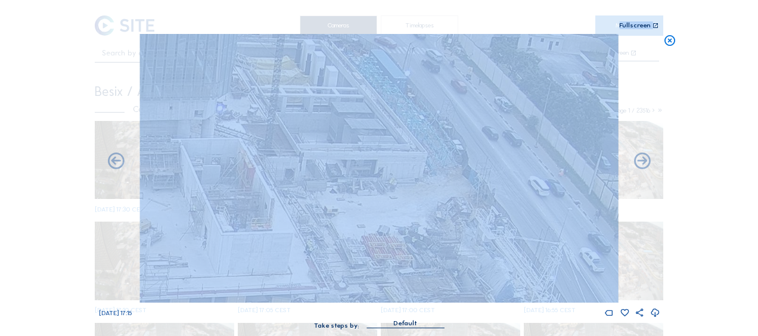
click at [356, 194] on img at bounding box center [379, 168] width 478 height 269
